Goal: Transaction & Acquisition: Subscribe to service/newsletter

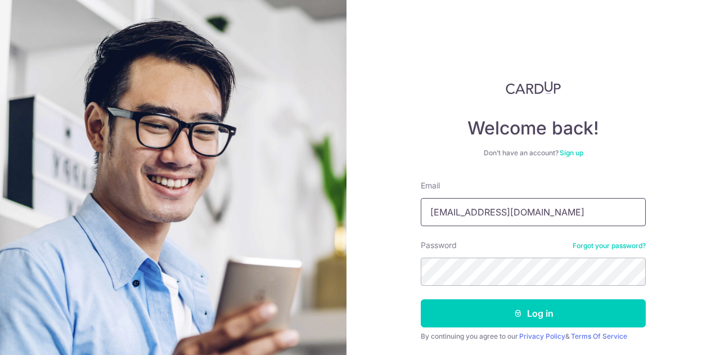
click at [543, 212] on input "accounts.wc@middleton.edu.sg" at bounding box center [533, 212] width 225 height 28
click at [562, 206] on input "accounts.wc@middleton.edu.sg" at bounding box center [533, 212] width 225 height 28
drag, startPoint x: 582, startPoint y: 207, endPoint x: 238, endPoint y: 217, distance: 343.9
click at [154, 199] on section "Welcome back! Don’t have an account? Sign up Email accounts.wc@middleton.edu.sg…" at bounding box center [360, 177] width 720 height 355
paste input "[PERSON_NAME][EMAIL_ADDRESS][DOMAIN_NAME]"
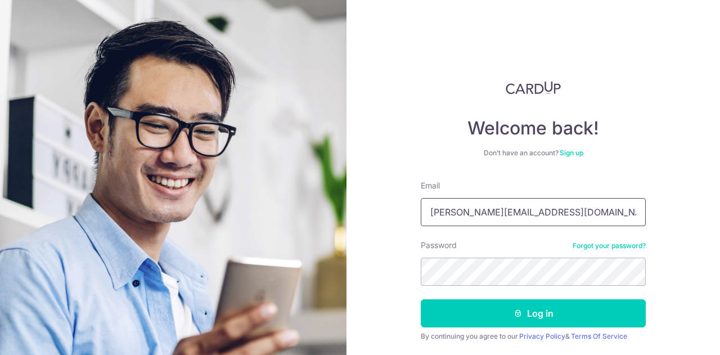
type input "[PERSON_NAME][EMAIL_ADDRESS][DOMAIN_NAME]"
click at [248, 271] on section "Welcome back! Don’t have an account? Sign up Email liam+robertsonwalk@cardup.co…" at bounding box center [360, 177] width 720 height 355
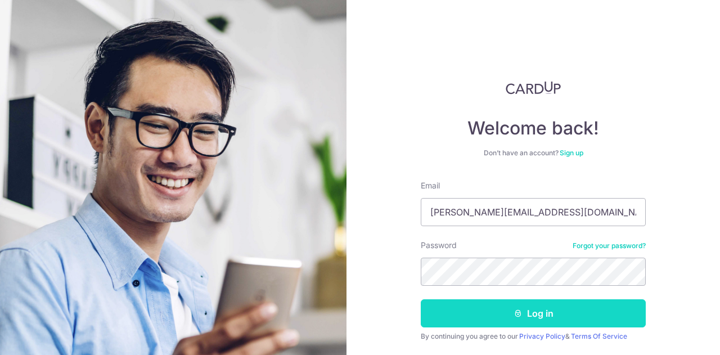
click at [462, 314] on button "Log in" at bounding box center [533, 313] width 225 height 28
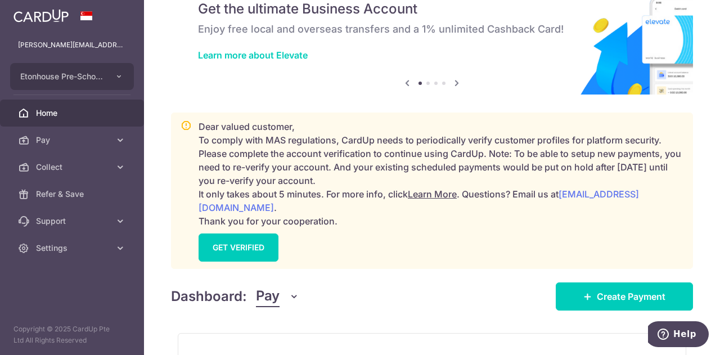
scroll to position [113, 0]
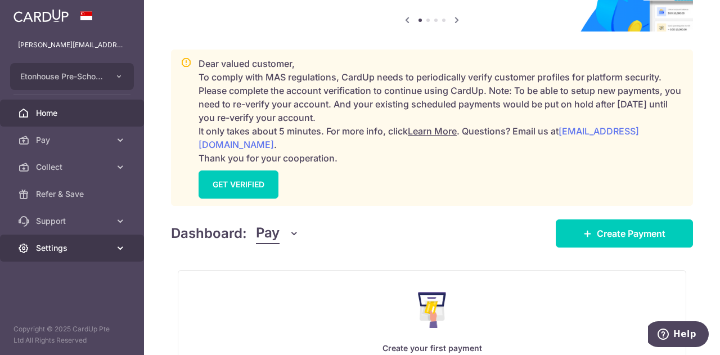
click at [95, 249] on span "Settings" at bounding box center [73, 247] width 74 height 11
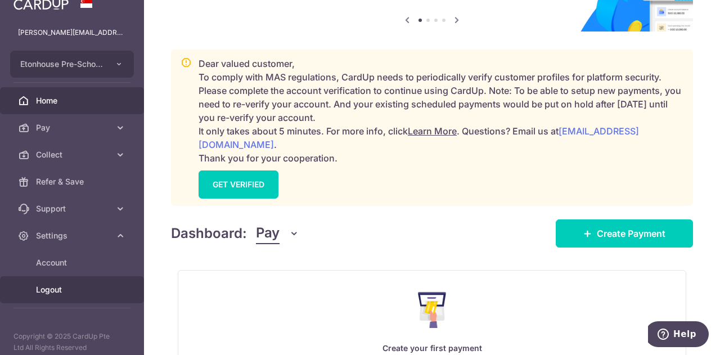
scroll to position [19, 0]
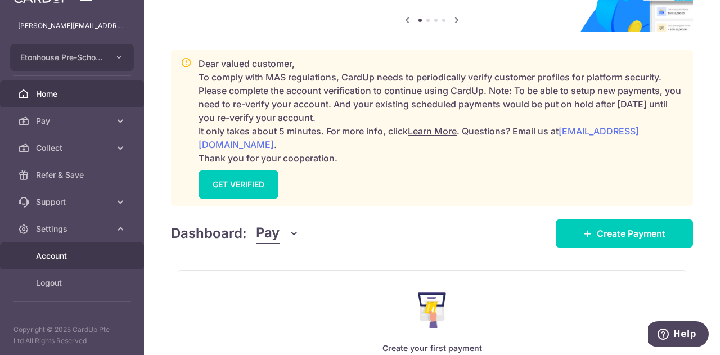
click at [66, 253] on span "Account" at bounding box center [73, 255] width 74 height 11
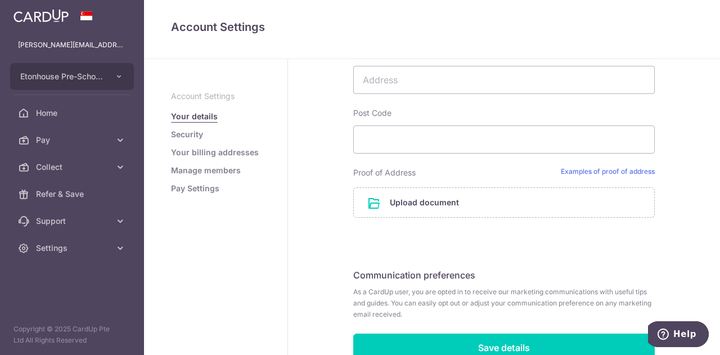
scroll to position [858, 0]
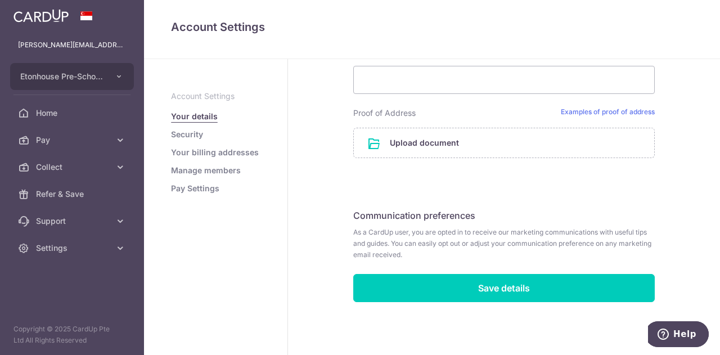
click at [201, 96] on p "Account Settings" at bounding box center [215, 96] width 89 height 11
click at [191, 129] on link "Security" at bounding box center [187, 134] width 32 height 11
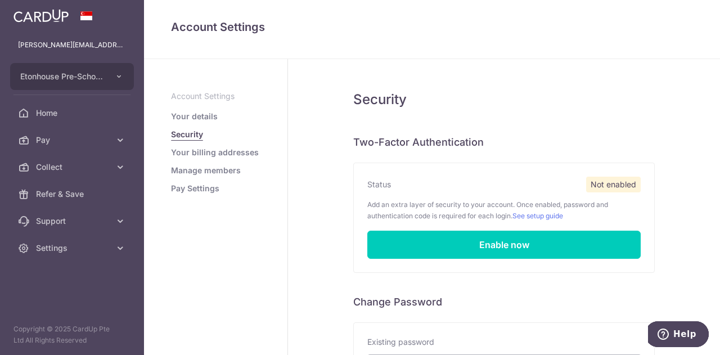
click at [187, 152] on link "Your billing addresses" at bounding box center [215, 152] width 88 height 11
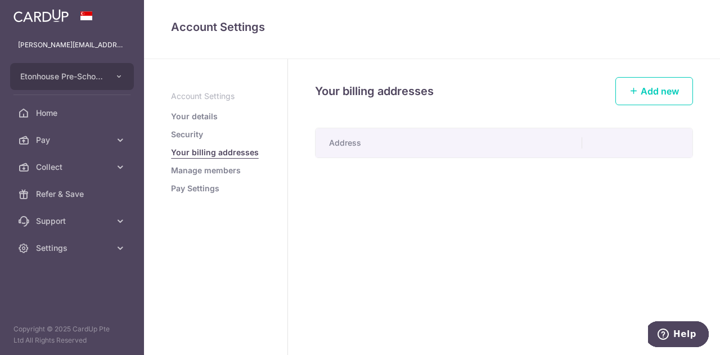
click at [186, 168] on link "Manage members" at bounding box center [206, 170] width 70 height 11
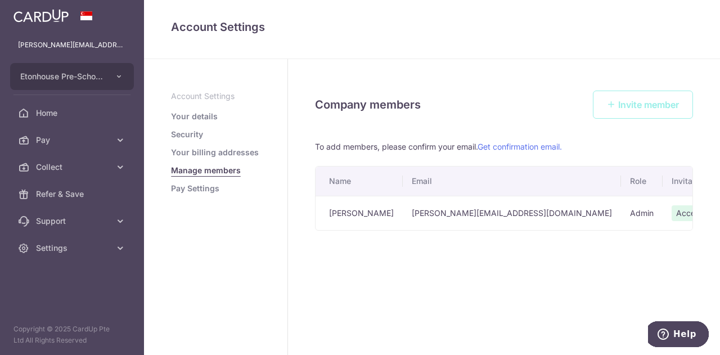
click at [183, 188] on link "Pay Settings" at bounding box center [195, 188] width 48 height 11
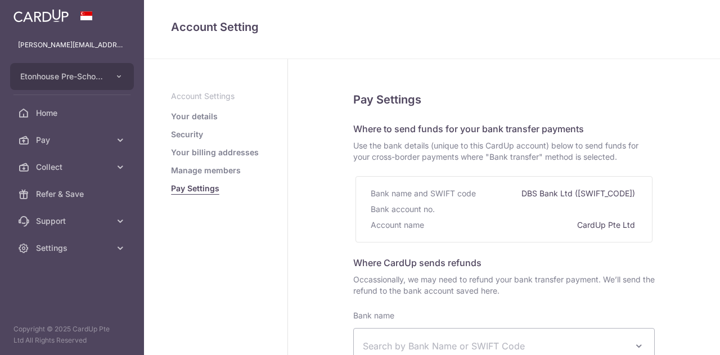
select select
click at [120, 79] on icon "button" at bounding box center [119, 76] width 9 height 9
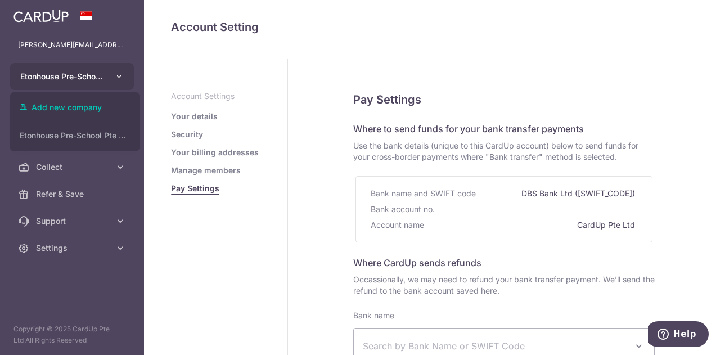
click at [119, 79] on icon "button" at bounding box center [119, 76] width 9 height 9
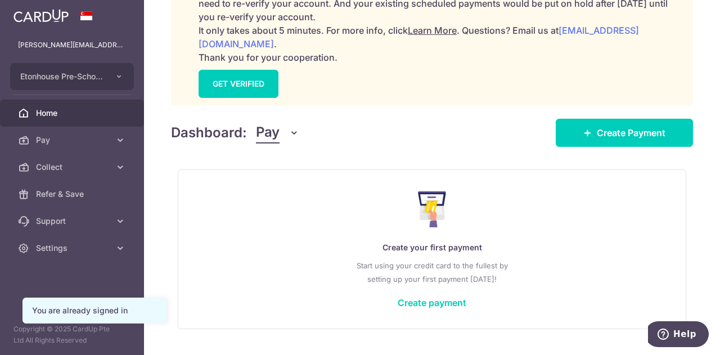
scroll to position [225, 0]
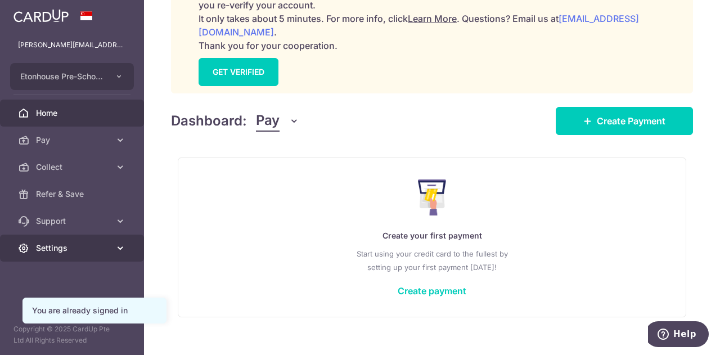
click at [119, 247] on icon at bounding box center [120, 247] width 11 height 11
click at [122, 247] on link "Settings" at bounding box center [72, 248] width 144 height 27
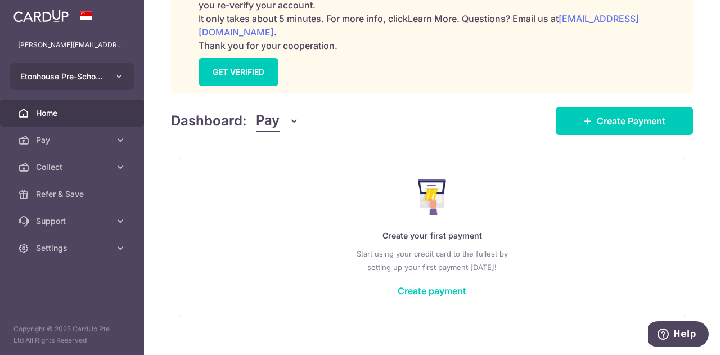
click at [118, 78] on icon "button" at bounding box center [119, 76] width 9 height 9
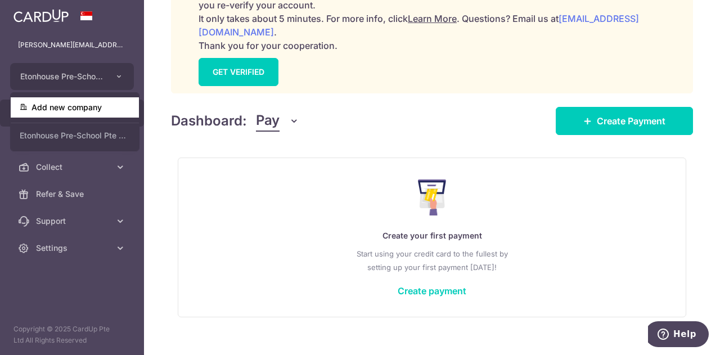
click at [80, 105] on link "Add new company" at bounding box center [75, 107] width 128 height 20
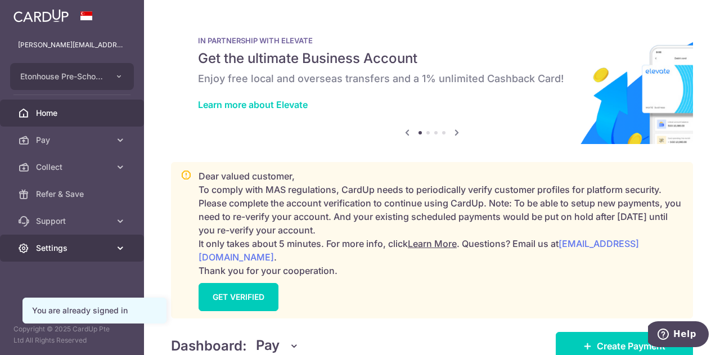
click at [113, 245] on link "Settings" at bounding box center [72, 248] width 144 height 27
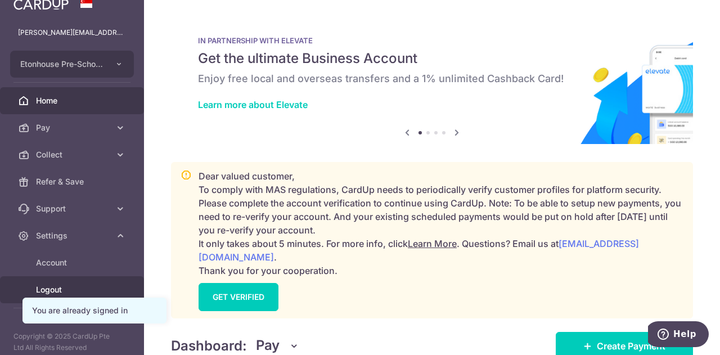
scroll to position [19, 0]
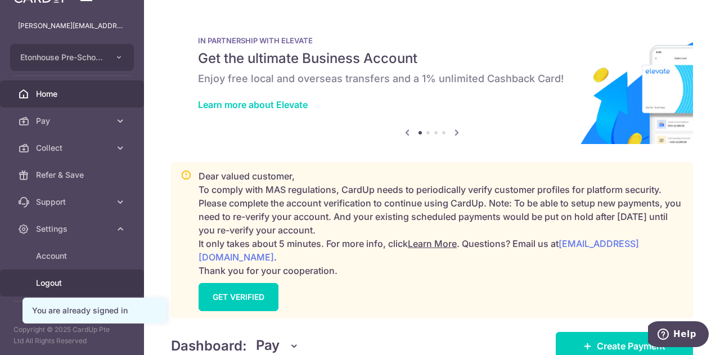
click at [89, 282] on span "Logout" at bounding box center [73, 282] width 74 height 11
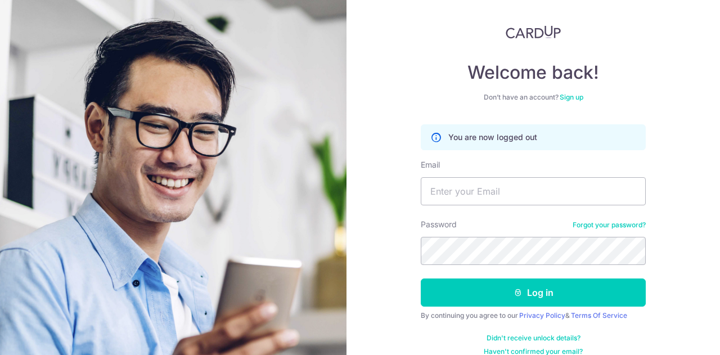
scroll to position [69, 0]
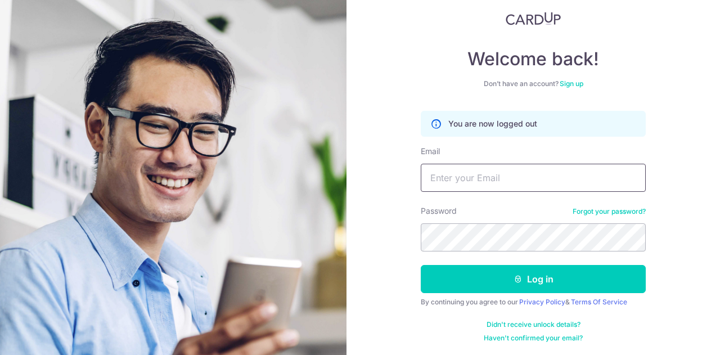
type input "[EMAIL_ADDRESS][DOMAIN_NAME]"
click at [574, 82] on link "Sign up" at bounding box center [572, 83] width 24 height 8
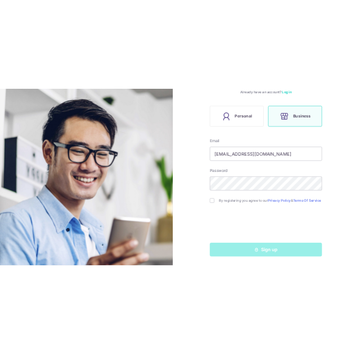
scroll to position [172, 0]
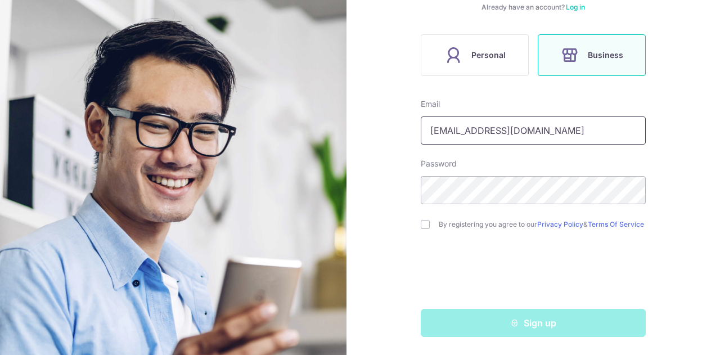
click at [597, 125] on input "accounts.wc@middleton.edu.sg" at bounding box center [533, 130] width 225 height 28
drag, startPoint x: 600, startPoint y: 125, endPoint x: 149, endPoint y: 96, distance: 451.6
click at [85, 85] on section "Welcome, let’s get started! Already have an account? Log in Personal Business E…" at bounding box center [360, 177] width 720 height 355
click at [673, 187] on div "Welcome, let’s get started! Already have an account? Log in Personal Business E…" at bounding box center [534, 177] width 374 height 355
drag, startPoint x: 606, startPoint y: 125, endPoint x: 20, endPoint y: 88, distance: 587.4
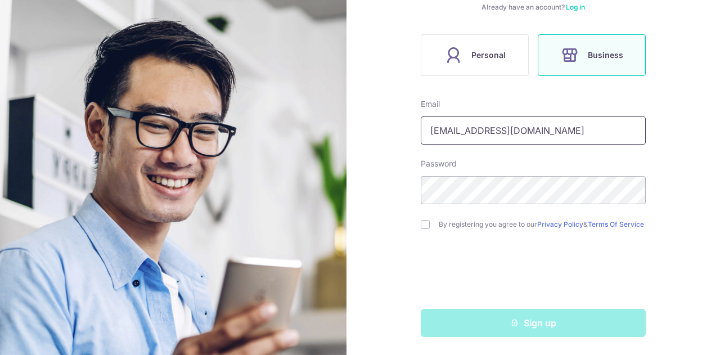
click at [66, 78] on section "Welcome, let’s get started! Already have an account? Log in Personal Business E…" at bounding box center [360, 177] width 720 height 355
drag, startPoint x: 578, startPoint y: 126, endPoint x: 269, endPoint y: 122, distance: 309.4
click at [269, 122] on section "Welcome, let’s get started! Already have an account? Log in Personal Business E…" at bounding box center [360, 177] width 720 height 355
paste input "cq@etonhouse"
type input "[EMAIL_ADDRESS][DOMAIN_NAME]"
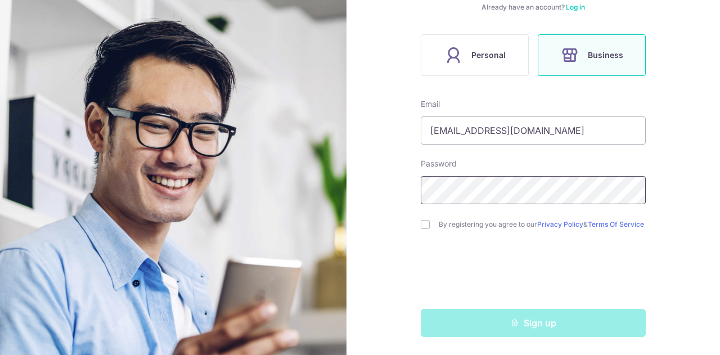
click at [311, 184] on section "Welcome, let’s get started! Already have an account? Log in Personal Business E…" at bounding box center [360, 177] width 720 height 355
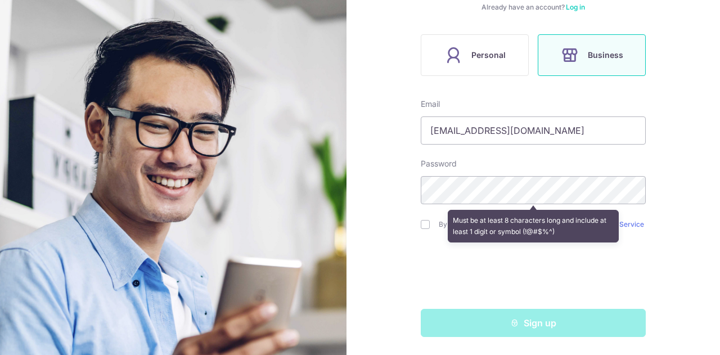
drag, startPoint x: 685, startPoint y: 187, endPoint x: 687, endPoint y: 196, distance: 10.0
click at [685, 187] on div "Welcome, let’s get started! Already have an account? Log in Personal Business E…" at bounding box center [534, 177] width 374 height 355
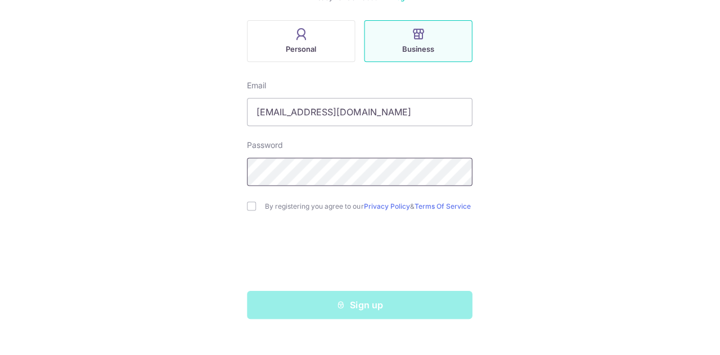
scroll to position [96, 0]
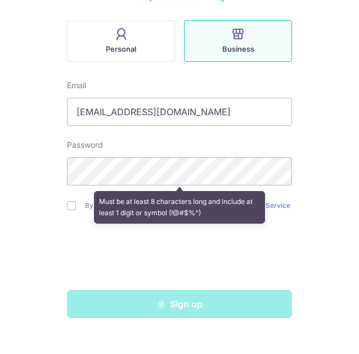
click at [308, 221] on div "Welcome, let’s get started! Already have an account? Log in Personal Business E…" at bounding box center [179, 177] width 359 height 354
click at [306, 222] on div "Welcome, let’s get started! Already have an account? Log in Personal Business E…" at bounding box center [179, 177] width 359 height 354
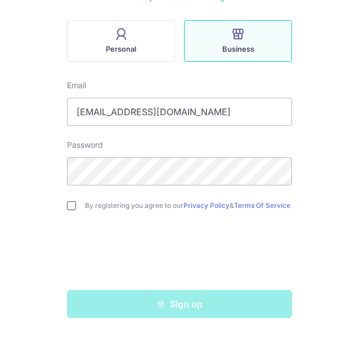
click at [69, 204] on input "checkbox" at bounding box center [71, 205] width 9 height 9
checkbox input "true"
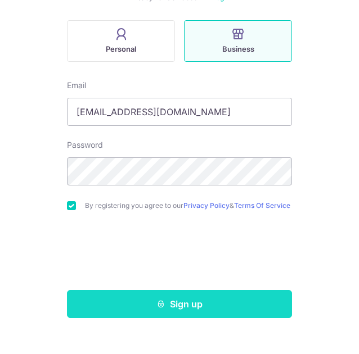
click at [205, 305] on button "Sign up" at bounding box center [179, 304] width 225 height 28
